Goal: Task Accomplishment & Management: Complete application form

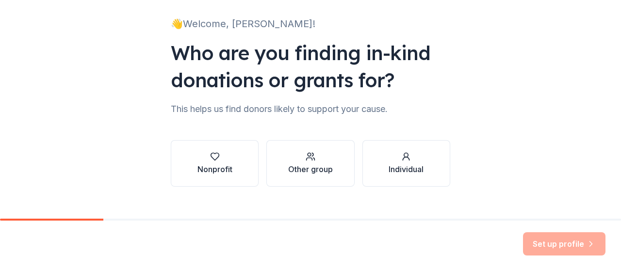
scroll to position [76, 0]
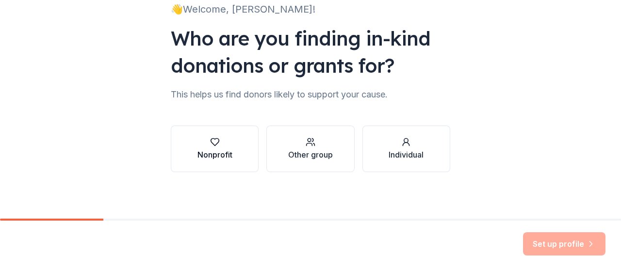
click at [229, 151] on button "Nonprofit" at bounding box center [215, 149] width 88 height 47
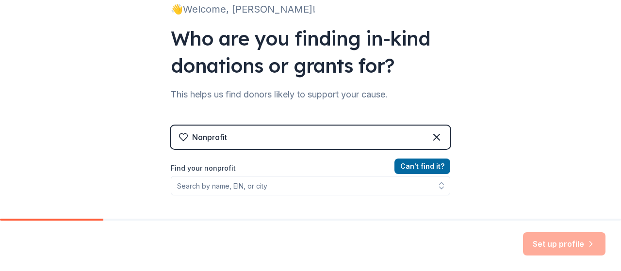
scroll to position [135, 0]
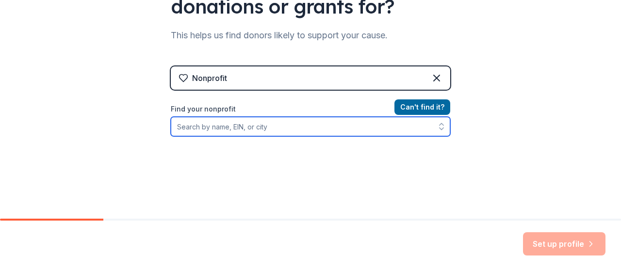
click at [289, 126] on input "Find your nonprofit" at bounding box center [310, 126] width 279 height 19
type input "Brooklyn Justice Initiatives"
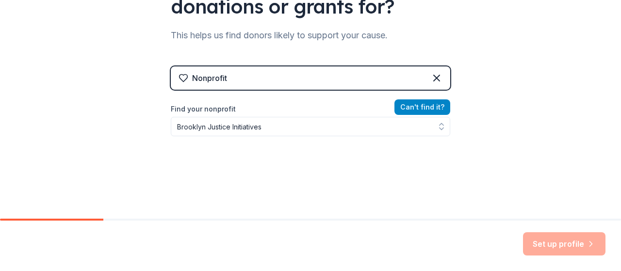
click at [413, 107] on button "Can ' t find it?" at bounding box center [422, 107] width 56 height 16
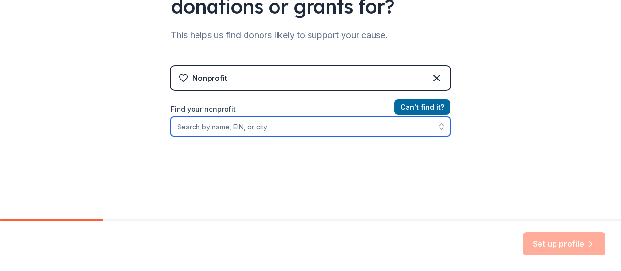
click at [302, 128] on input "Find your nonprofit" at bounding box center [310, 126] width 279 height 19
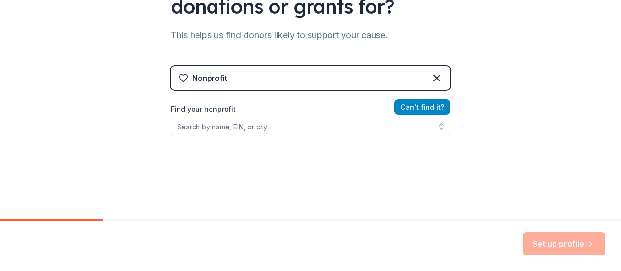
click at [408, 109] on button "Can ' t find it?" at bounding box center [422, 107] width 56 height 16
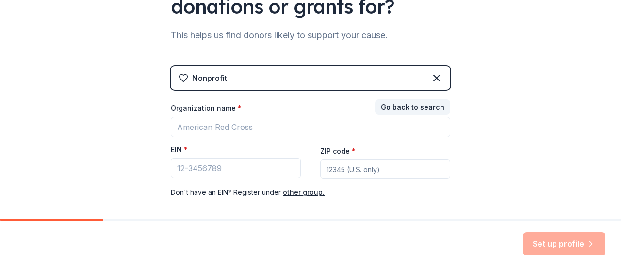
scroll to position [140, 0]
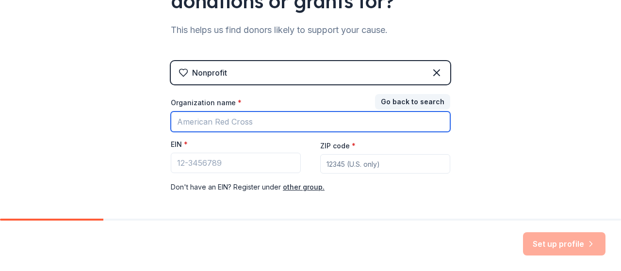
click at [207, 123] on input "Organization name *" at bounding box center [310, 122] width 279 height 20
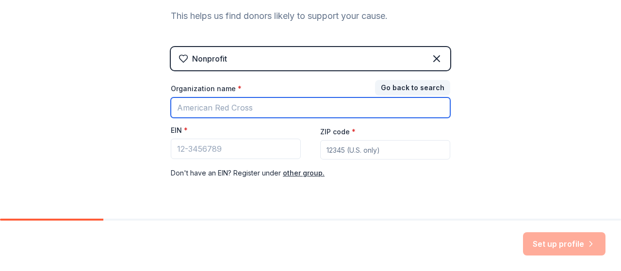
scroll to position [151, 0]
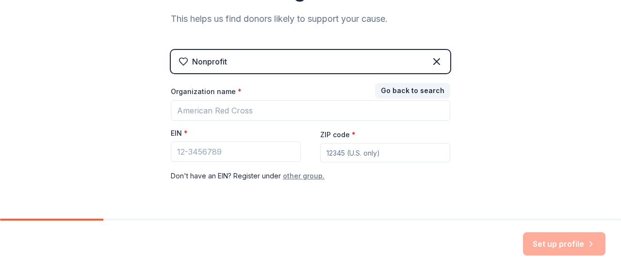
click at [296, 175] on button "other group." at bounding box center [304, 176] width 42 height 12
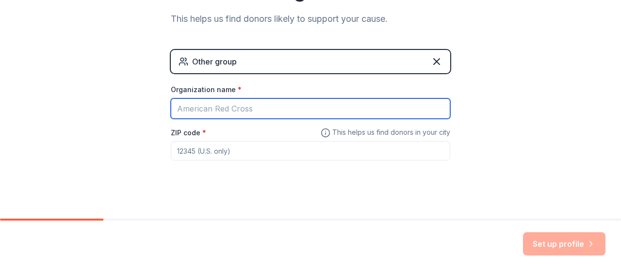
click at [224, 115] on input "Organization name *" at bounding box center [310, 108] width 279 height 20
type input "b"
type input "Brooklyn Justice Initiatives"
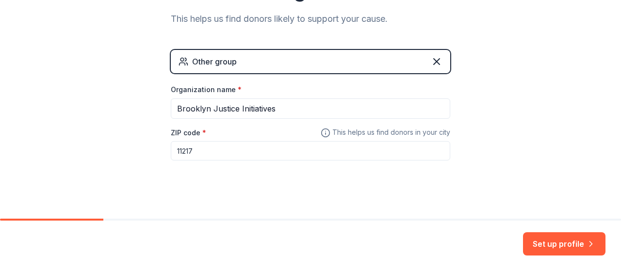
scroll to position [158, 0]
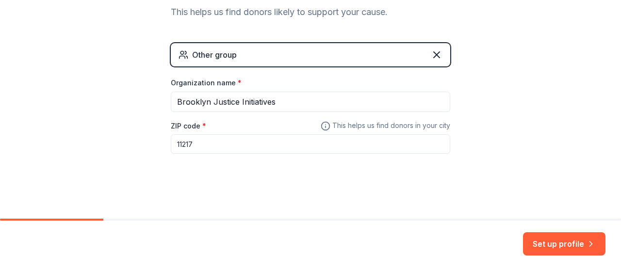
click at [187, 144] on input "11217" at bounding box center [310, 143] width 279 height 19
type input "11207"
click at [582, 235] on button "Set up profile" at bounding box center [564, 243] width 82 height 23
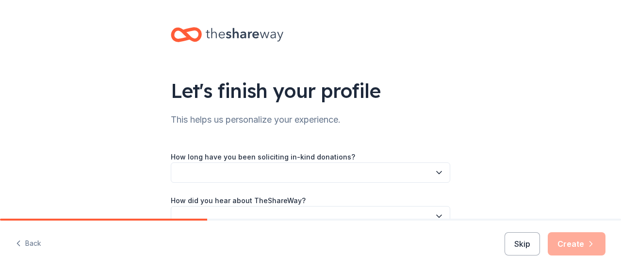
scroll to position [54, 0]
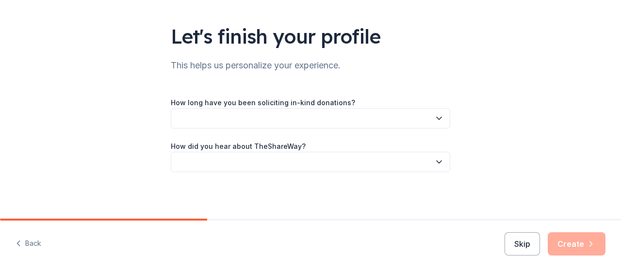
click at [395, 124] on button "button" at bounding box center [310, 118] width 279 height 20
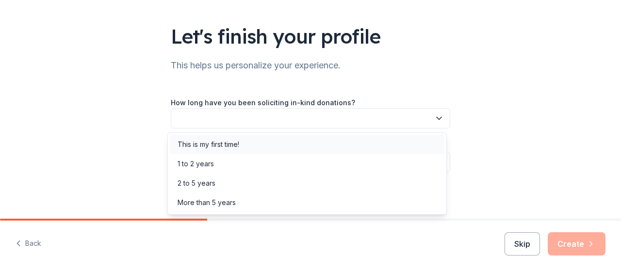
click at [347, 142] on div "This is my first time!" at bounding box center [307, 144] width 274 height 19
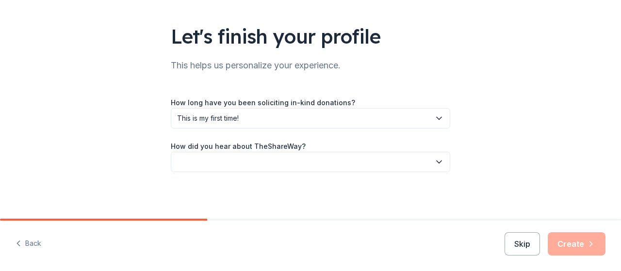
click at [322, 161] on button "button" at bounding box center [310, 162] width 279 height 20
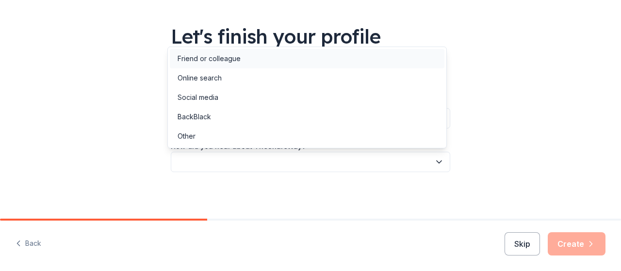
click at [297, 61] on div "Friend or colleague" at bounding box center [307, 58] width 274 height 19
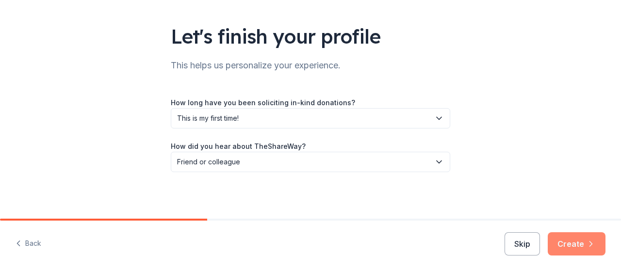
click at [577, 247] on button "Create" at bounding box center [576, 243] width 58 height 23
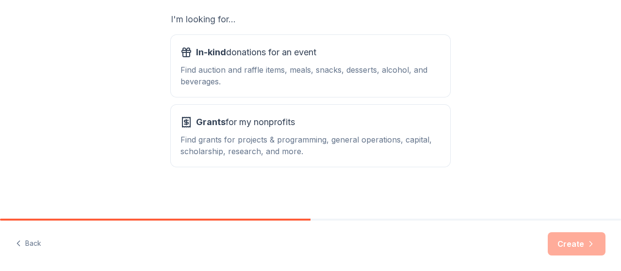
scroll to position [172, 0]
click at [326, 80] on div "Find auction and raffle items, meals, snacks, desserts, alcohol, and beverages." at bounding box center [310, 75] width 260 height 23
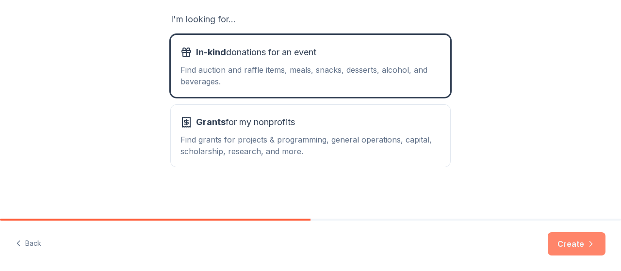
click at [564, 246] on button "Create" at bounding box center [576, 243] width 58 height 23
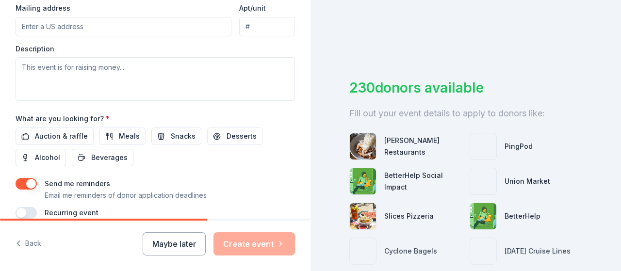
scroll to position [376, 0]
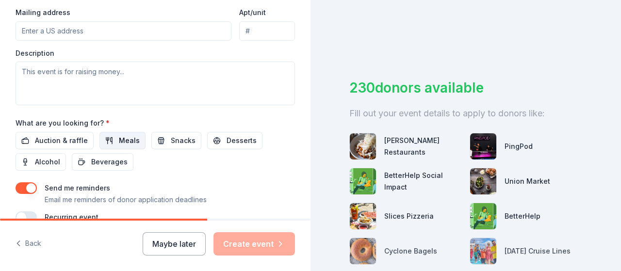
click at [125, 135] on span "Meals" at bounding box center [129, 141] width 21 height 12
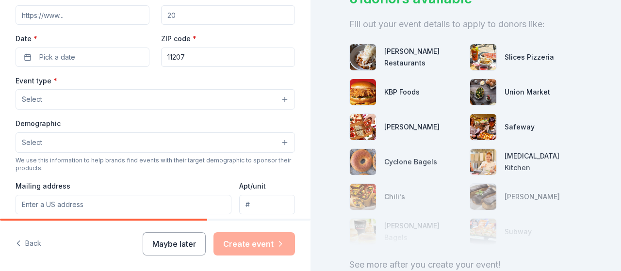
scroll to position [131, 0]
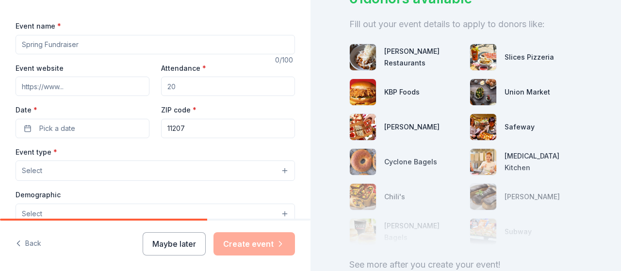
click at [89, 44] on input "Event name *" at bounding box center [155, 44] width 279 height 19
type input "[DATE] Costume Contest"
click at [51, 83] on input "Event website" at bounding box center [83, 86] width 134 height 19
click at [207, 91] on input "Attendance *" at bounding box center [228, 86] width 134 height 19
type input "60"
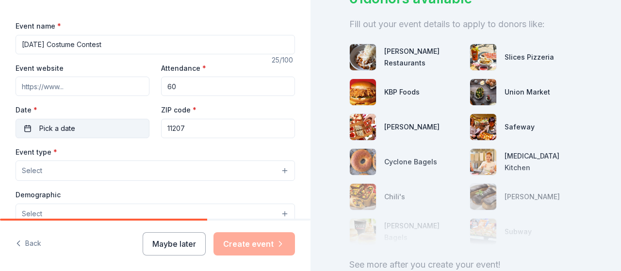
click at [112, 130] on button "Pick a date" at bounding box center [83, 128] width 134 height 19
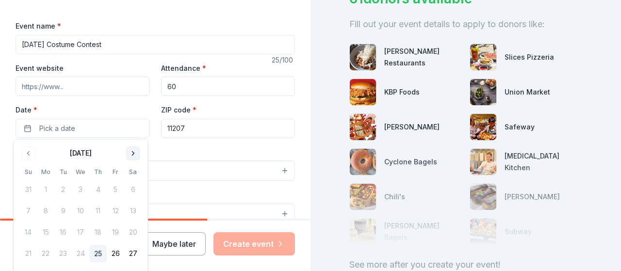
click at [135, 156] on button "Go to next month" at bounding box center [133, 153] width 14 height 14
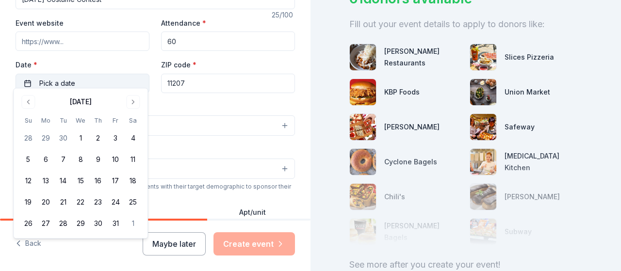
scroll to position [183, 0]
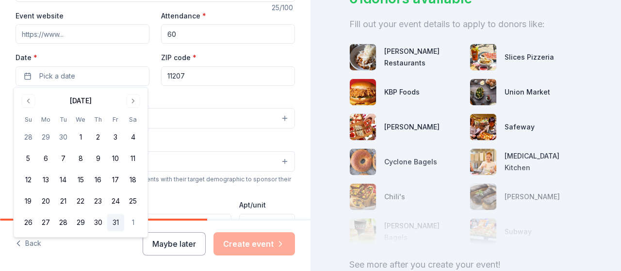
click at [117, 223] on button "31" at bounding box center [115, 222] width 17 height 17
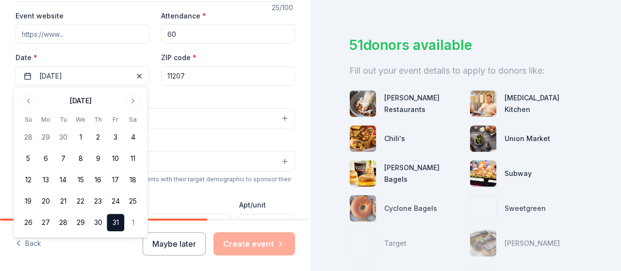
scroll to position [89, 0]
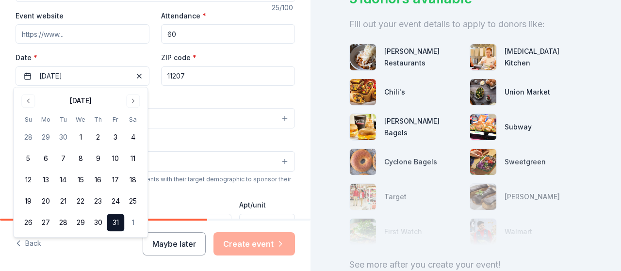
click at [199, 97] on div "Event type * Select" at bounding box center [155, 111] width 279 height 35
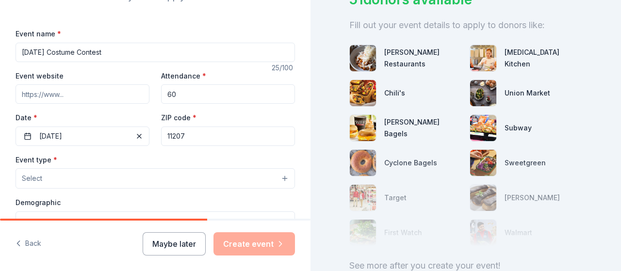
scroll to position [161, 0]
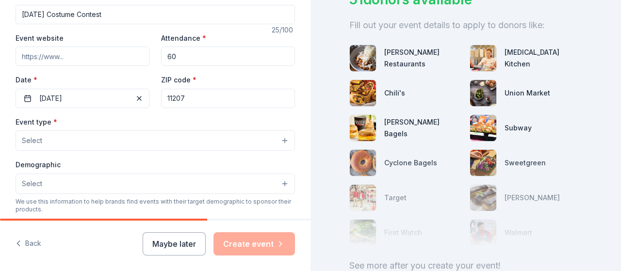
click at [132, 138] on button "Select" at bounding box center [155, 140] width 279 height 20
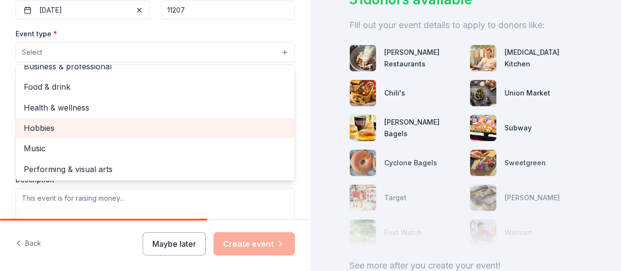
scroll to position [0, 0]
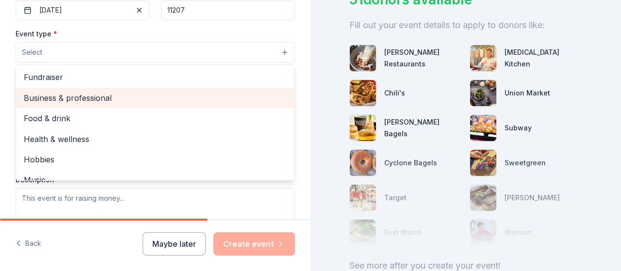
click at [106, 98] on span "Business & professional" at bounding box center [155, 98] width 263 height 13
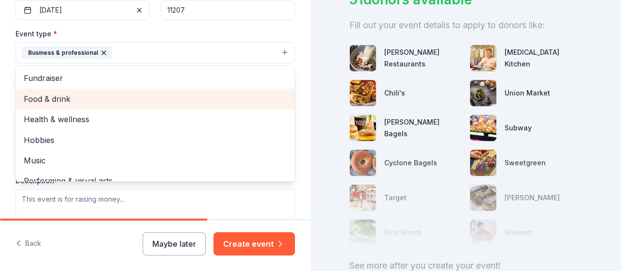
click at [71, 96] on span "Food & drink" at bounding box center [155, 99] width 263 height 13
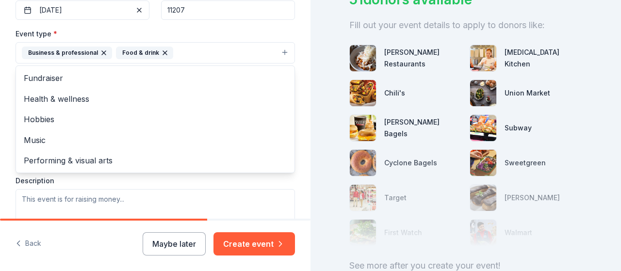
click at [5, 41] on div "Tell us about your event. We'll find in-kind donations you can apply for. Event…" at bounding box center [155, 74] width 310 height 646
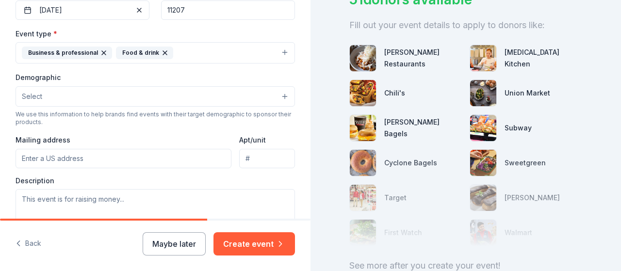
scroll to position [263, 0]
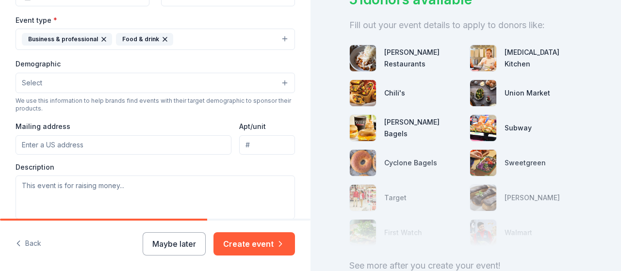
click at [84, 85] on button "Select" at bounding box center [155, 83] width 279 height 20
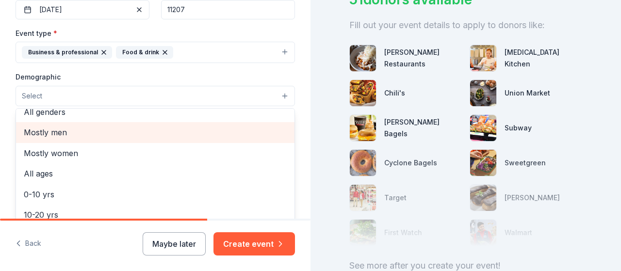
scroll to position [0, 0]
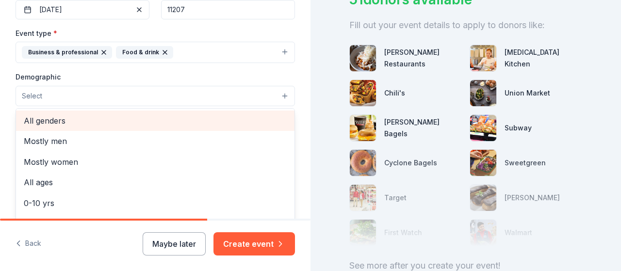
click at [78, 124] on span "All genders" at bounding box center [155, 120] width 263 height 13
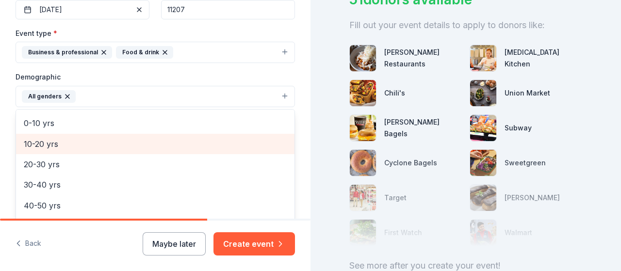
scroll to position [58, 0]
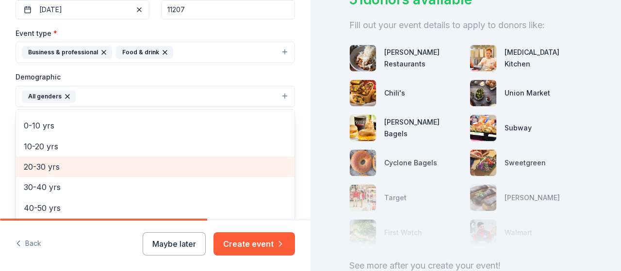
click at [80, 167] on span "20-30 yrs" at bounding box center [155, 166] width 263 height 13
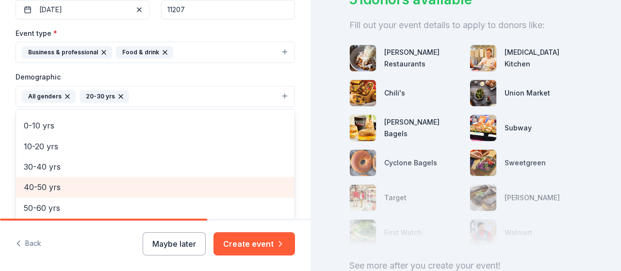
click at [70, 182] on span "40-50 yrs" at bounding box center [155, 187] width 263 height 13
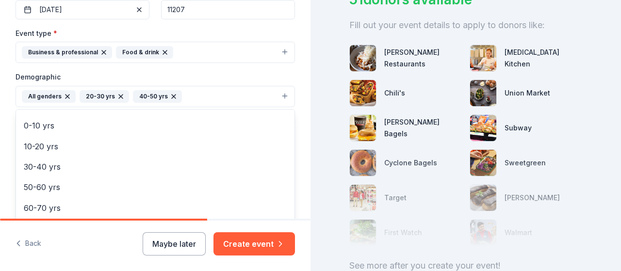
click at [9, 109] on div "Tell us about your event. We'll find in-kind donations you can apply for. Event…" at bounding box center [155, 73] width 310 height 647
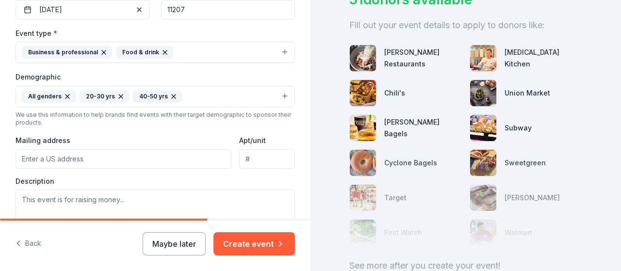
scroll to position [294, 0]
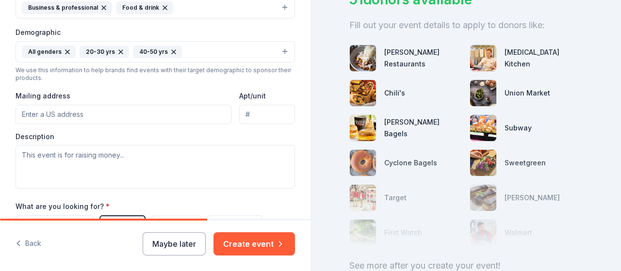
click at [70, 113] on input "Mailing address" at bounding box center [124, 114] width 216 height 19
click at [70, 113] on input "4" at bounding box center [124, 114] width 216 height 19
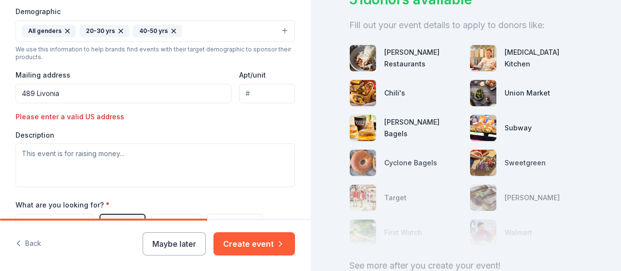
scroll to position [316, 0]
click at [107, 93] on input "489 Livonia" at bounding box center [124, 92] width 216 height 19
click at [83, 94] on input "489 Livonia Avn" at bounding box center [124, 92] width 216 height 19
click at [186, 62] on div "Event type * Business & professional Food & drink Demographic All genders 20-30…" at bounding box center [155, 73] width 279 height 225
click at [128, 103] on div "Event type * Business & professional Food & drink Demographic All genders 20-30…" at bounding box center [155, 73] width 279 height 225
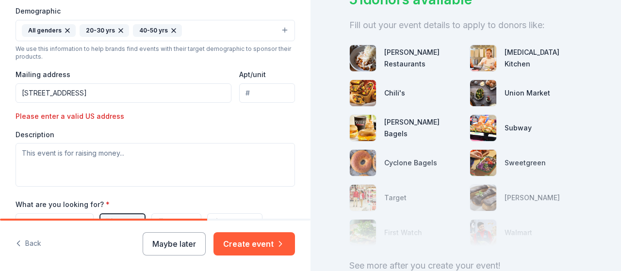
click at [123, 90] on input "489 Livonia Avenue" at bounding box center [124, 92] width 216 height 19
click at [98, 93] on input "489 Livonia Avenue" at bounding box center [124, 92] width 216 height 19
click at [36, 95] on input "489 Livonia Avenue" at bounding box center [124, 92] width 216 height 19
click at [105, 91] on input "487 Livonia Avenue" at bounding box center [124, 92] width 216 height 19
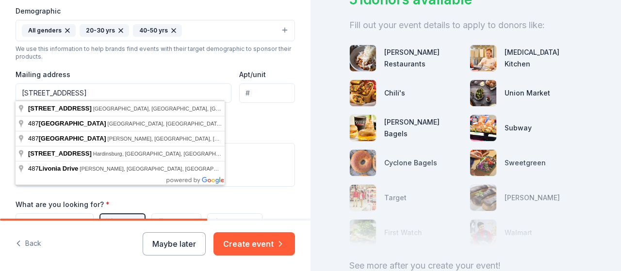
click at [36, 91] on input "487 Livonia Avenue" at bounding box center [124, 92] width 216 height 19
type input "489 Livonia Avenue"
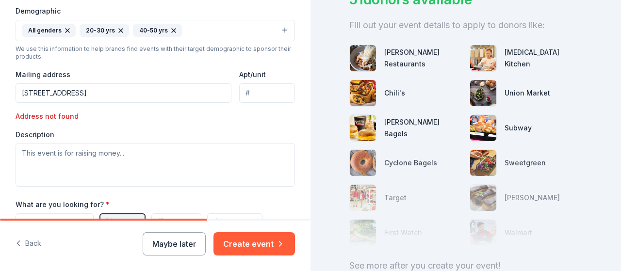
click at [53, 112] on div "Address not found" at bounding box center [83, 117] width 134 height 12
click at [251, 94] on input "Apt/unit" at bounding box center [267, 92] width 56 height 19
type input "ground"
click at [217, 109] on div "Event type * Business & professional Food & drink Demographic All genders 20-30…" at bounding box center [155, 73] width 279 height 225
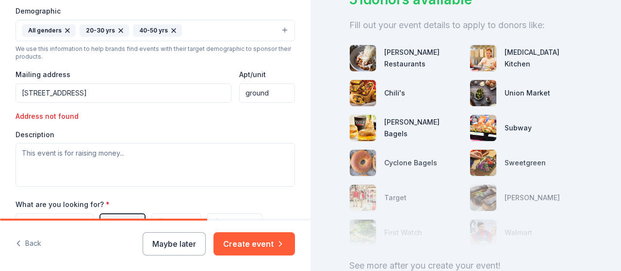
scroll to position [336, 0]
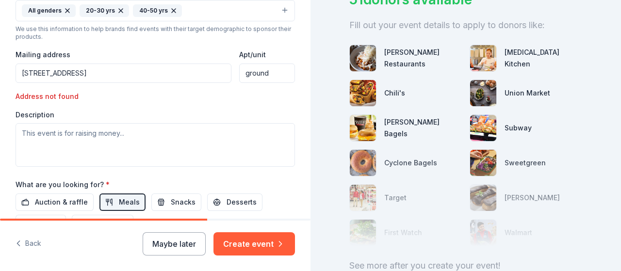
click at [29, 69] on input "489 Livonia Avenue" at bounding box center [124, 73] width 216 height 19
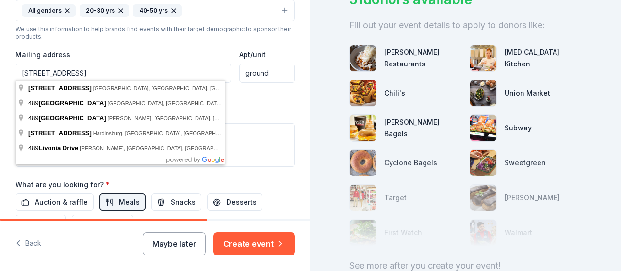
click at [89, 68] on input "489 Livonia Avenue" at bounding box center [124, 73] width 216 height 19
click at [119, 69] on input "489 Livonia Avenue" at bounding box center [124, 73] width 216 height 19
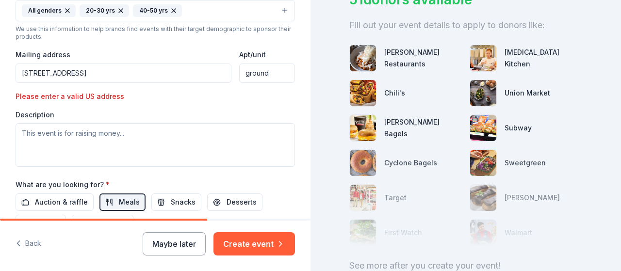
click at [137, 74] on input "489 Livonia Avenue Brooklyn" at bounding box center [124, 73] width 216 height 19
drag, startPoint x: 134, startPoint y: 79, endPoint x: 137, endPoint y: 74, distance: 6.1
click at [137, 74] on input "489 Livonia Avenue Brooklyn, NY United States" at bounding box center [124, 73] width 216 height 19
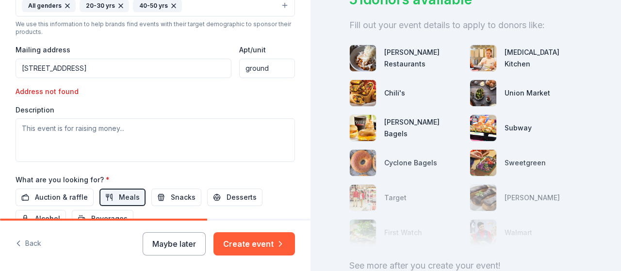
scroll to position [342, 0]
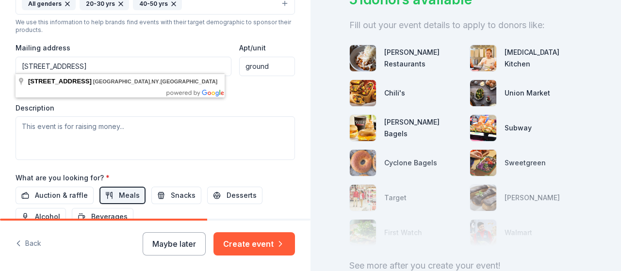
drag, startPoint x: 130, startPoint y: 63, endPoint x: 251, endPoint y: 75, distance: 121.8
click at [251, 75] on div "Event type * Business & professional Food & drink Demographic All genders 20-30…" at bounding box center [155, 47] width 279 height 225
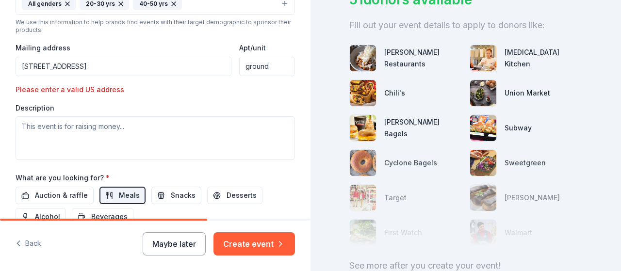
click at [137, 64] on input "489 Livonia Avenue Brooklyn, N" at bounding box center [124, 66] width 216 height 19
click at [104, 63] on input "489 Livonia Avenue Brooklyn" at bounding box center [124, 66] width 216 height 19
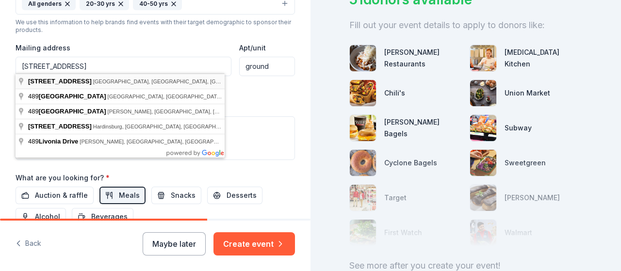
type input "489 Livonia Avenue"
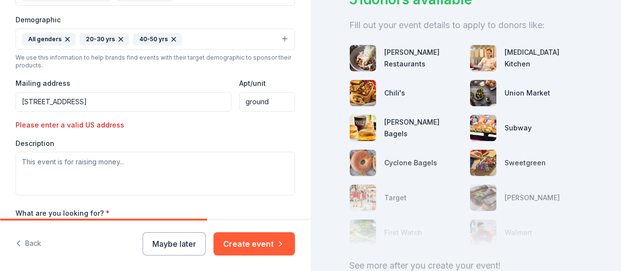
scroll to position [312, 0]
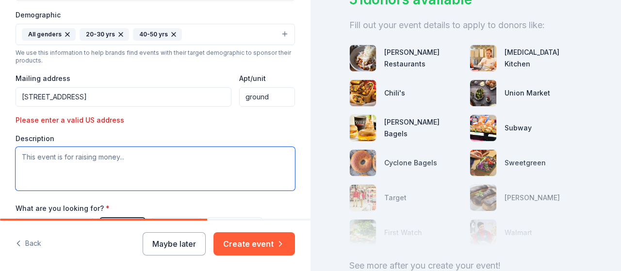
click at [101, 174] on textarea at bounding box center [155, 169] width 279 height 44
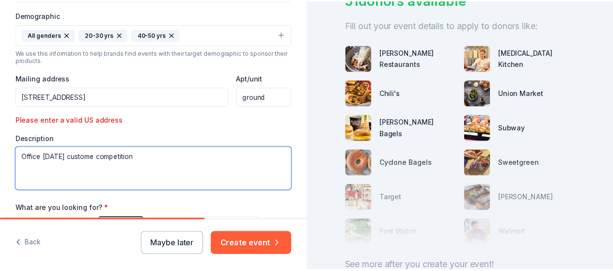
scroll to position [327, 0]
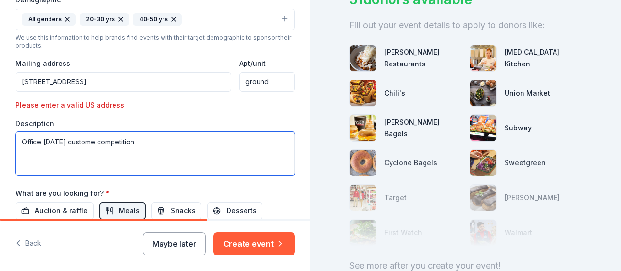
click at [97, 142] on textarea "Office halloween custome competition" at bounding box center [155, 154] width 279 height 44
type textarea "Office halloween costume competition"
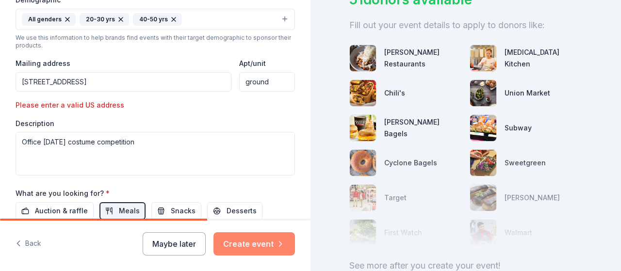
click at [266, 252] on button "Create event" at bounding box center [253, 243] width 81 height 23
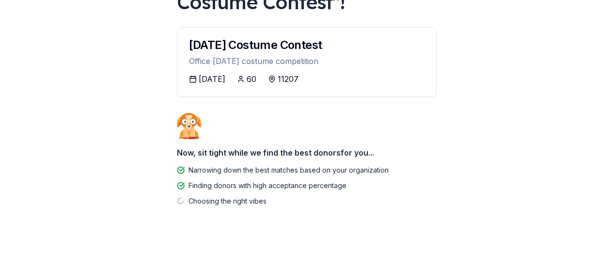
scroll to position [127, 0]
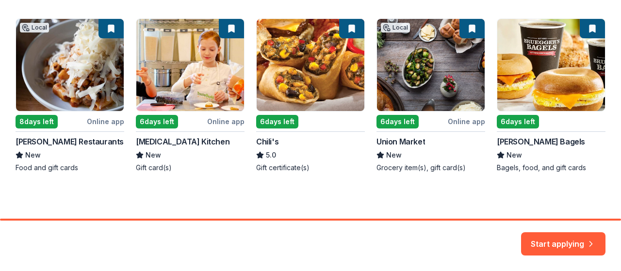
scroll to position [179, 0]
click at [303, 76] on div "Local 8 days left Online app Ethan Stowell Restaurants New Food and gift cards …" at bounding box center [311, 95] width 590 height 154
click at [560, 243] on button "Start applying" at bounding box center [563, 237] width 84 height 23
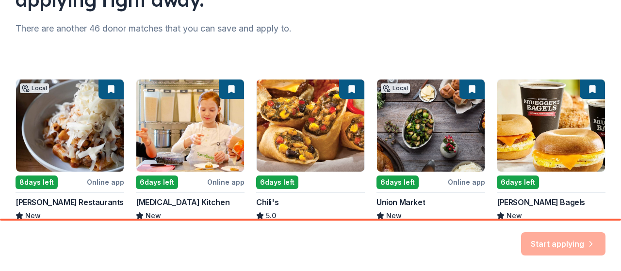
scroll to position [99, 0]
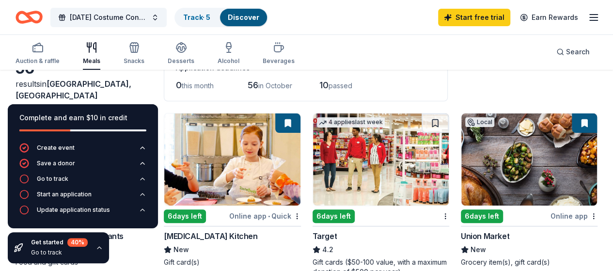
scroll to position [66, 0]
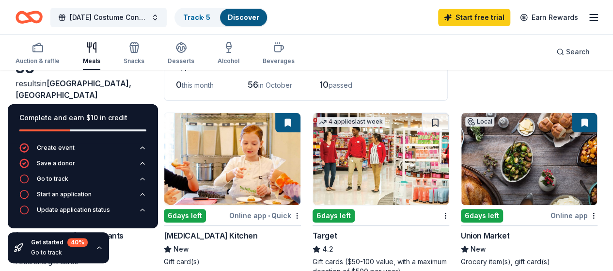
click at [99, 249] on icon "button" at bounding box center [100, 248] width 8 height 8
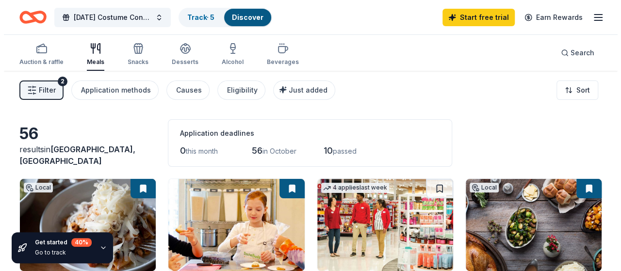
scroll to position [0, 0]
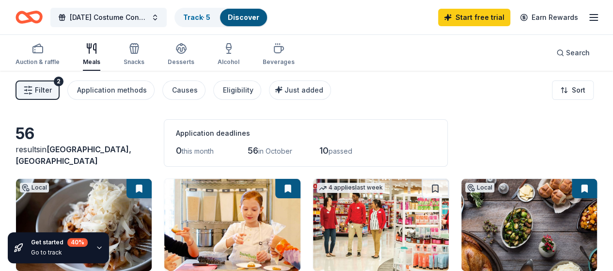
click at [52, 87] on span "Filter" at bounding box center [43, 90] width 17 height 12
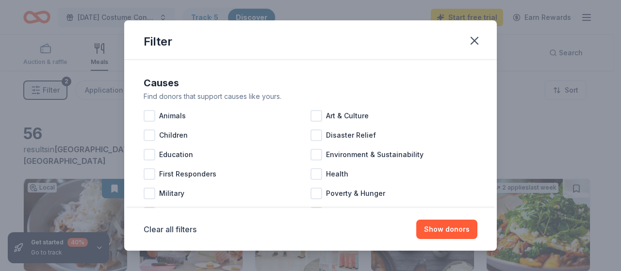
click at [43, 85] on div "Filter Causes Find donors that support causes like yours. Animals Art & Culture…" at bounding box center [310, 135] width 621 height 271
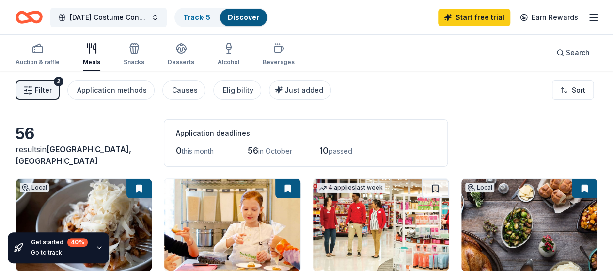
click at [47, 87] on span "Filter" at bounding box center [43, 90] width 17 height 12
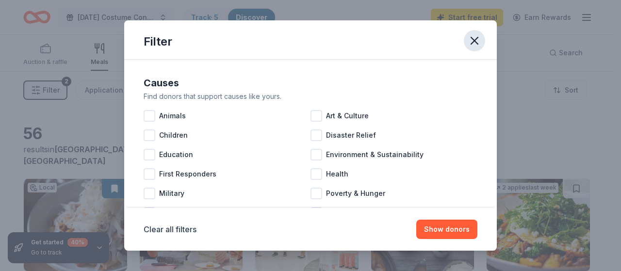
click at [478, 42] on icon "button" at bounding box center [474, 41] width 14 height 14
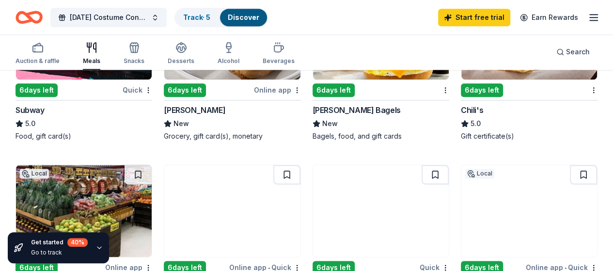
scroll to position [432, 0]
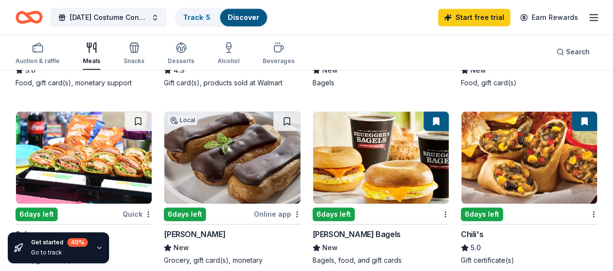
drag, startPoint x: 179, startPoint y: 147, endPoint x: 182, endPoint y: 135, distance: 12.5
click at [462, 135] on img at bounding box center [530, 158] width 136 height 92
click at [588, 18] on icon "button" at bounding box center [594, 18] width 12 height 12
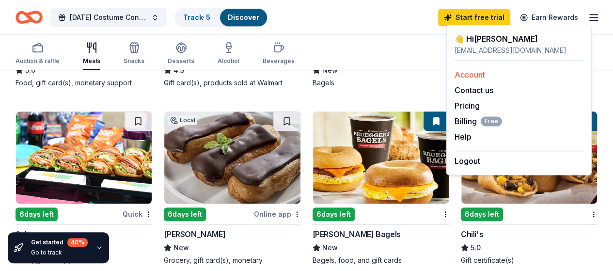
click at [478, 72] on link "Account" at bounding box center [470, 75] width 31 height 10
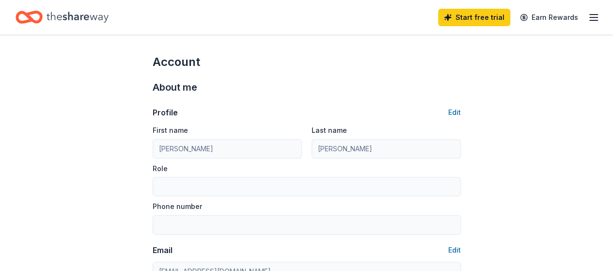
click at [590, 15] on line "button" at bounding box center [594, 15] width 8 height 0
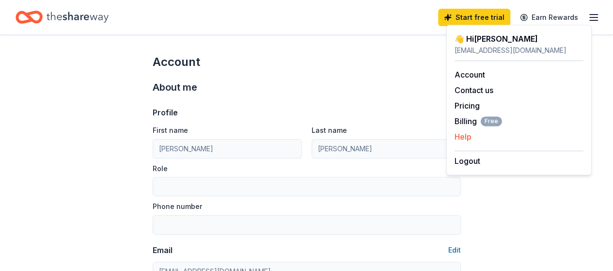
click at [472, 139] on div "Help" at bounding box center [519, 137] width 129 height 12
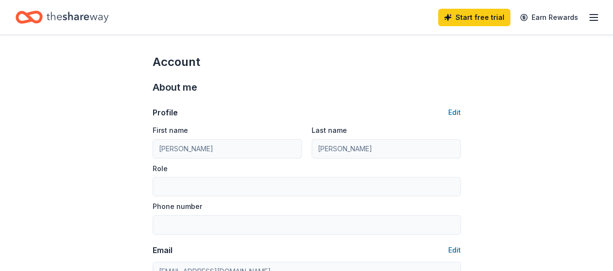
click at [580, 17] on div "Start free trial Earn Rewards" at bounding box center [518, 17] width 161 height 23
drag, startPoint x: 593, startPoint y: 18, endPoint x: 580, endPoint y: 17, distance: 13.6
click at [580, 17] on div "Start free trial Earn Rewards" at bounding box center [518, 17] width 161 height 23
click at [590, 18] on icon "button" at bounding box center [594, 18] width 12 height 12
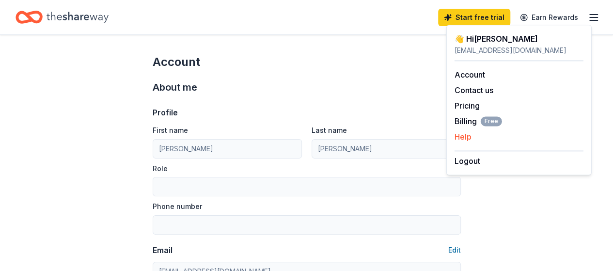
click at [463, 136] on button "Help" at bounding box center [463, 137] width 17 height 12
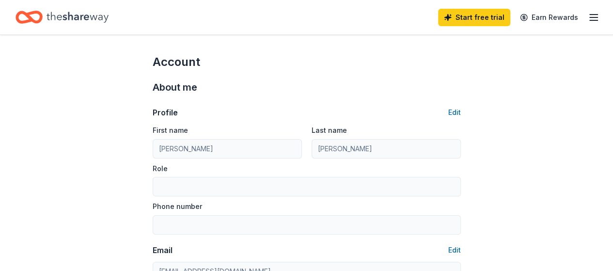
click at [87, 13] on icon "Home" at bounding box center [78, 17] width 62 height 20
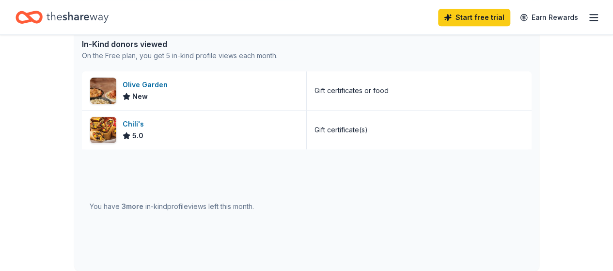
scroll to position [231, 0]
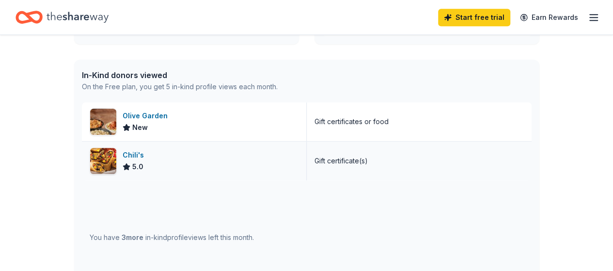
click at [134, 152] on div "Chili's" at bounding box center [135, 155] width 25 height 12
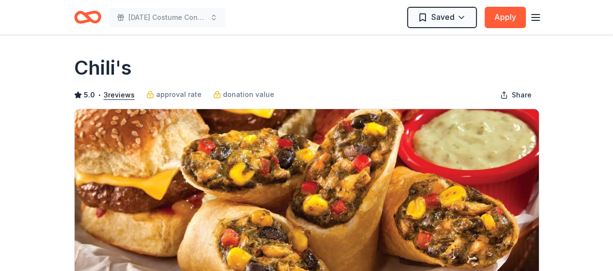
click at [95, 12] on icon "Home" at bounding box center [91, 17] width 15 height 10
click at [538, 15] on line "button" at bounding box center [536, 15] width 8 height 0
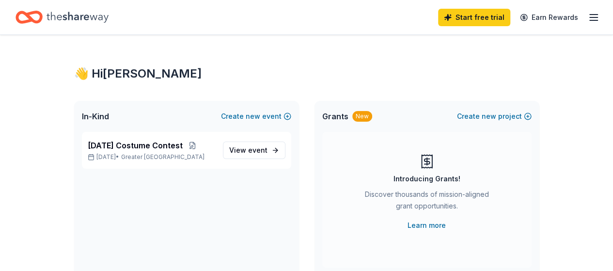
click at [588, 18] on icon "button" at bounding box center [594, 18] width 12 height 12
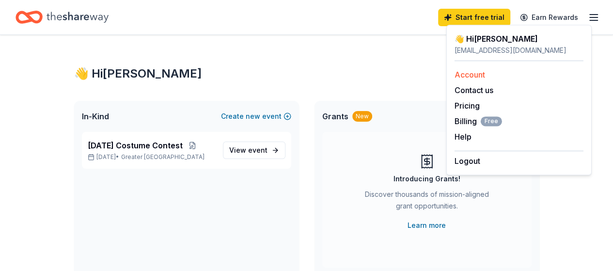
click at [467, 74] on link "Account" at bounding box center [470, 75] width 31 height 10
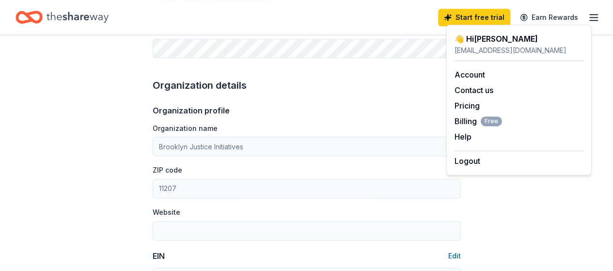
click at [106, 159] on div "Account About me Profile Edit First name Miguel Last name Rojas Role Phone numb…" at bounding box center [306, 197] width 613 height 865
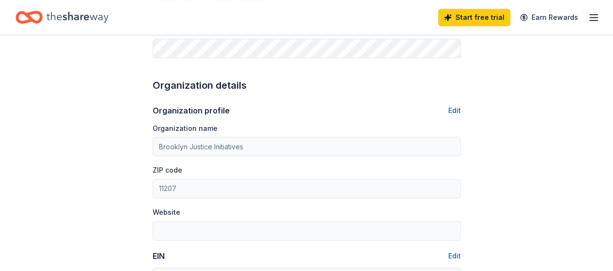
scroll to position [335, 0]
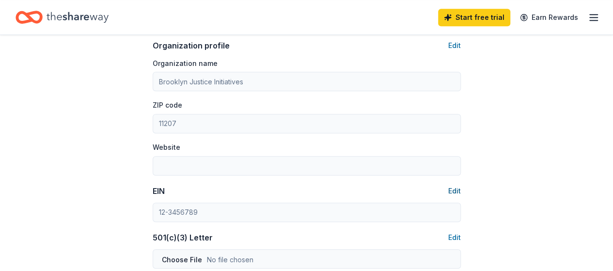
click at [452, 192] on button "Edit" at bounding box center [454, 191] width 13 height 12
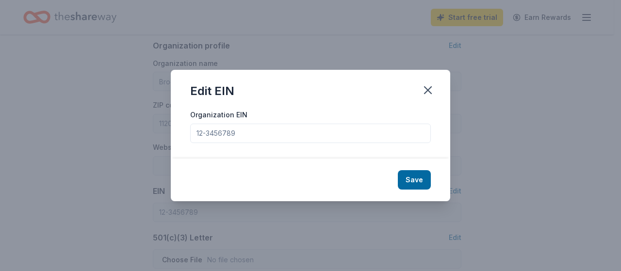
click at [239, 138] on input "Organization EIN" at bounding box center [310, 133] width 240 height 19
paste input "852810883"
type input "852810883"
click at [412, 182] on button "Save" at bounding box center [414, 179] width 33 height 19
type input "85-2810883"
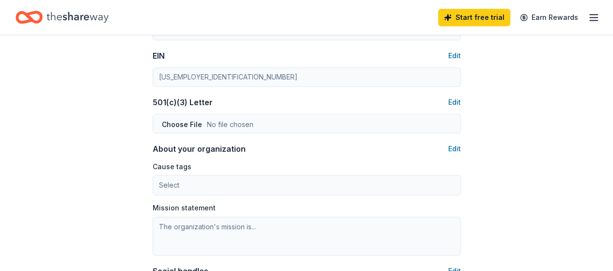
scroll to position [469, 0]
click at [453, 102] on button "Edit" at bounding box center [454, 103] width 13 height 12
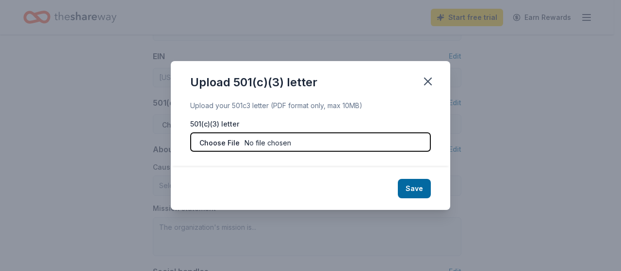
click at [239, 144] on input "file" at bounding box center [310, 141] width 240 height 19
type input "C:\fakepath\Tax Exemption Letter (1).pdf"
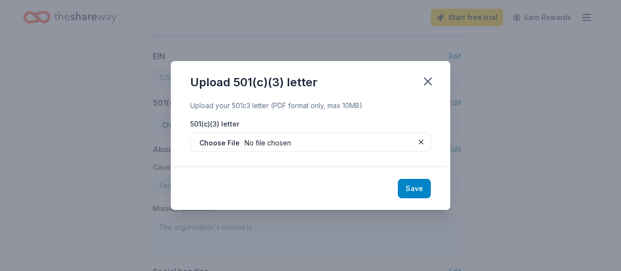
click at [422, 192] on button "Save" at bounding box center [414, 188] width 33 height 19
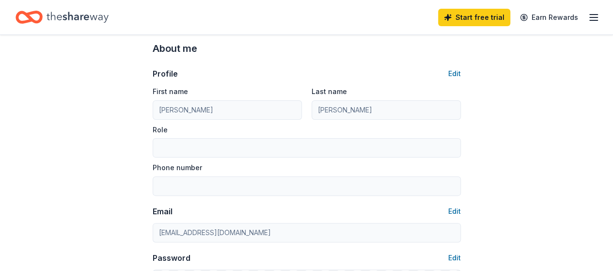
scroll to position [0, 0]
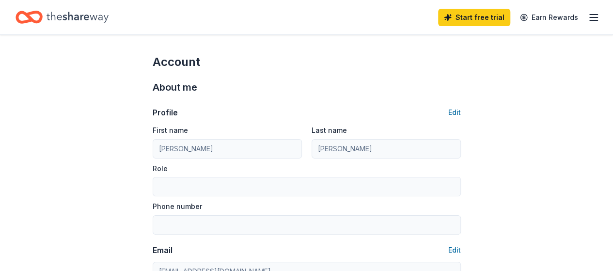
click at [56, 13] on icon "Home" at bounding box center [78, 17] width 62 height 20
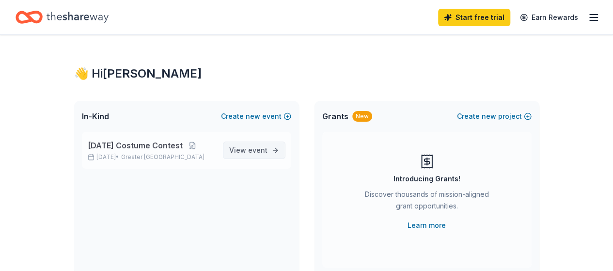
click at [256, 149] on span "event" at bounding box center [257, 150] width 19 height 8
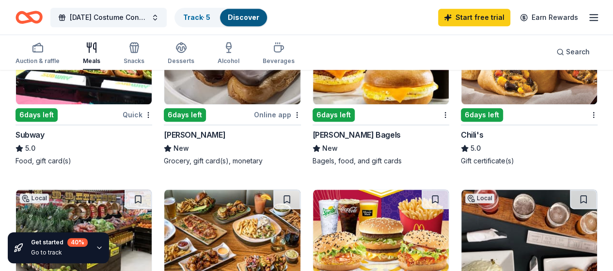
scroll to position [532, 0]
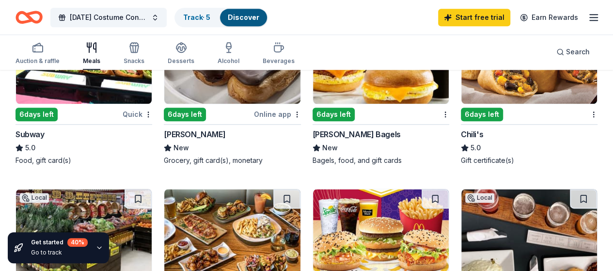
click at [462, 87] on img at bounding box center [530, 58] width 136 height 92
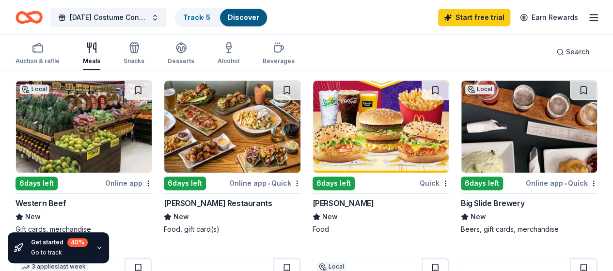
scroll to position [639, 0]
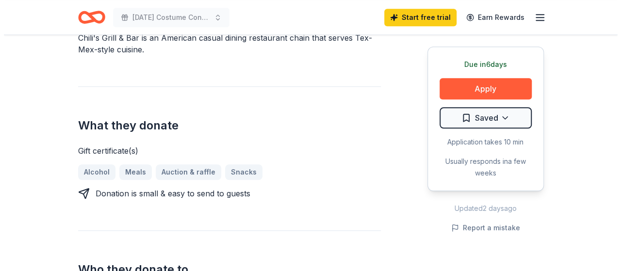
scroll to position [309, 0]
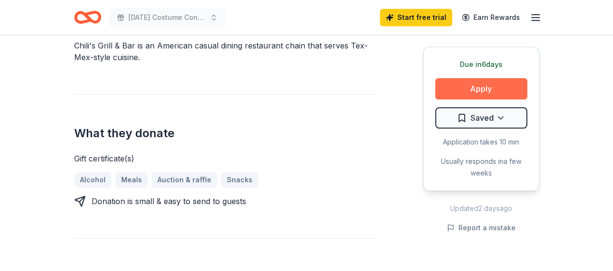
click at [457, 90] on button "Apply" at bounding box center [481, 88] width 92 height 21
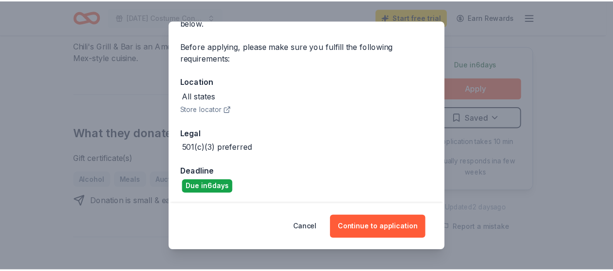
scroll to position [63, 0]
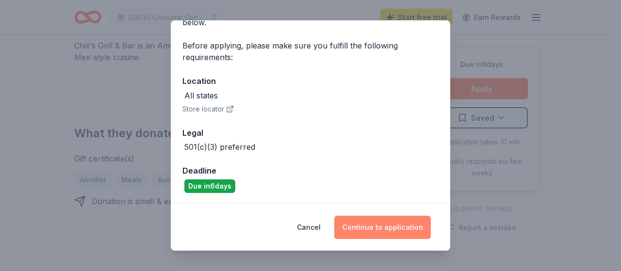
click at [376, 227] on button "Continue to application" at bounding box center [382, 227] width 96 height 23
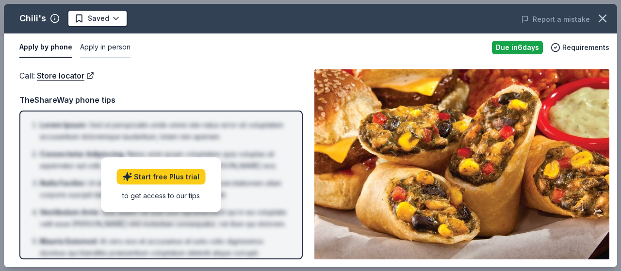
click at [96, 47] on button "Apply in person" at bounding box center [105, 47] width 50 height 20
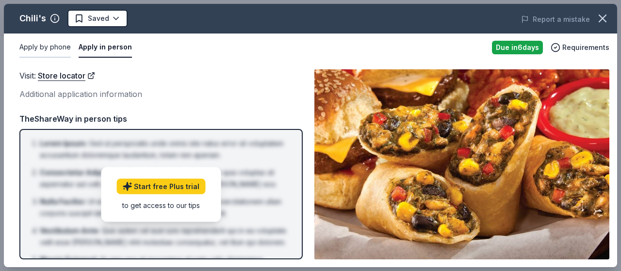
click at [47, 46] on button "Apply by phone" at bounding box center [44, 47] width 51 height 20
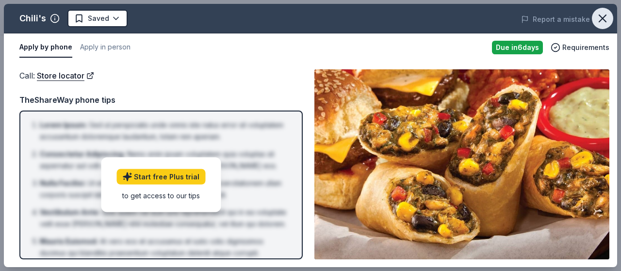
click at [604, 21] on icon "button" at bounding box center [602, 19] width 14 height 14
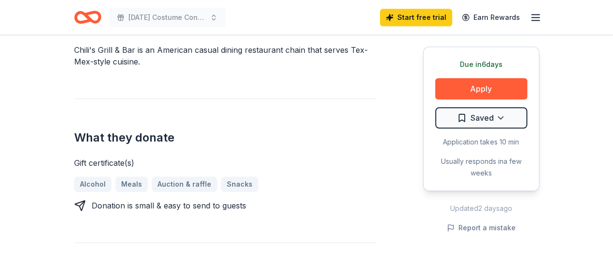
scroll to position [304, 0]
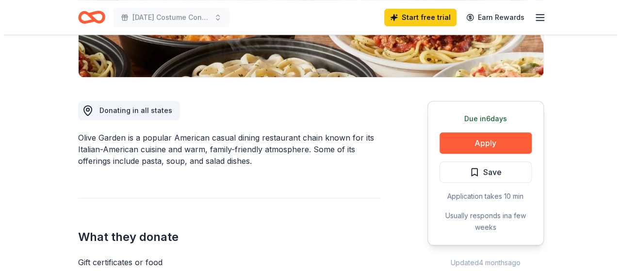
scroll to position [216, 0]
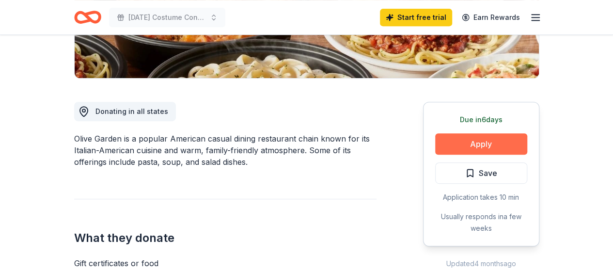
click at [483, 144] on button "Apply" at bounding box center [481, 143] width 92 height 21
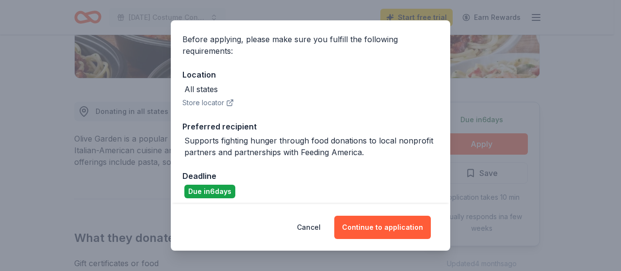
scroll to position [73, 0]
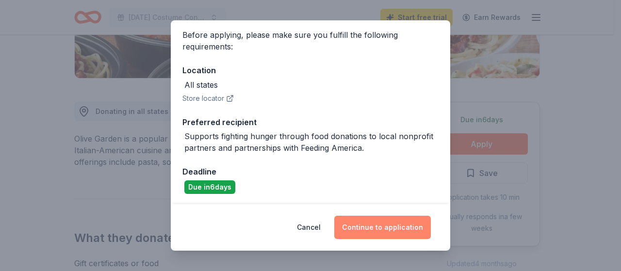
click at [379, 222] on button "Continue to application" at bounding box center [382, 227] width 96 height 23
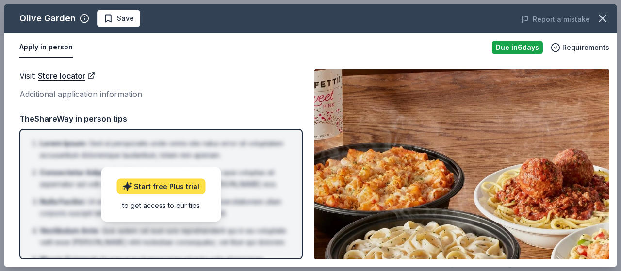
click at [178, 185] on link "Start free Plus trial" at bounding box center [160, 186] width 89 height 16
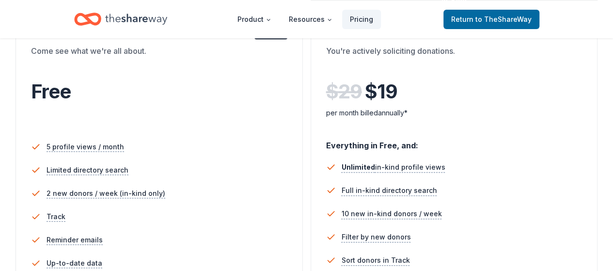
scroll to position [431, 0]
